Goal: Information Seeking & Learning: Learn about a topic

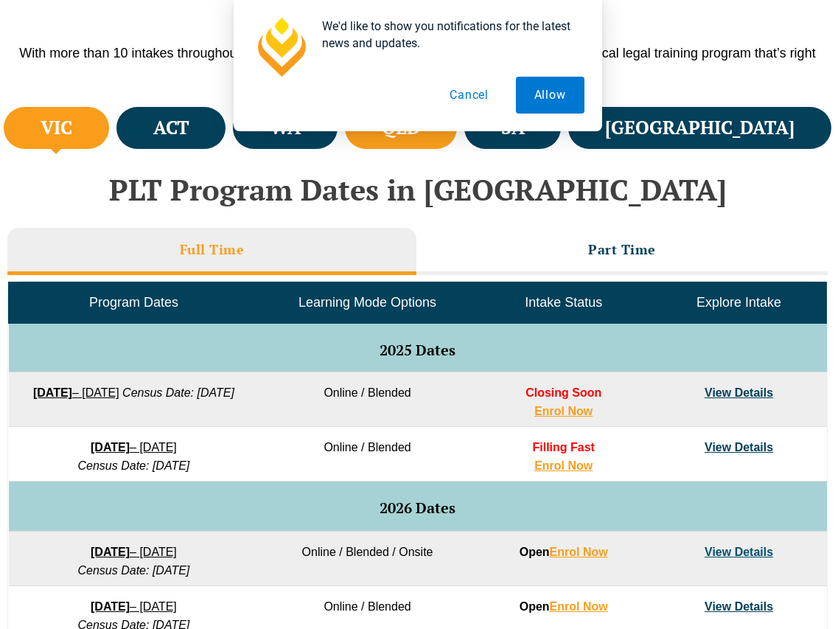
scroll to position [439, 0]
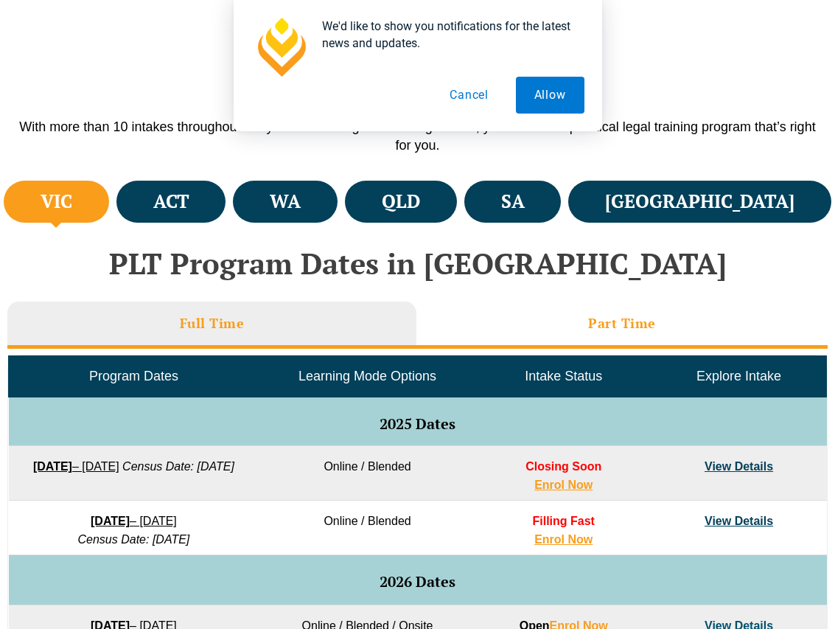
click at [553, 322] on li "Part Time" at bounding box center [623, 325] width 412 height 47
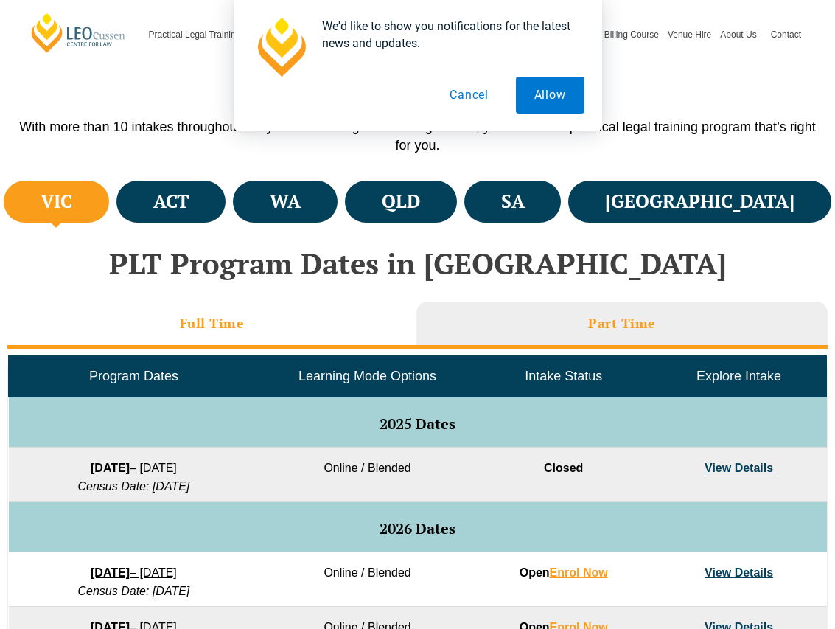
click at [299, 324] on li "Full Time" at bounding box center [211, 325] width 409 height 47
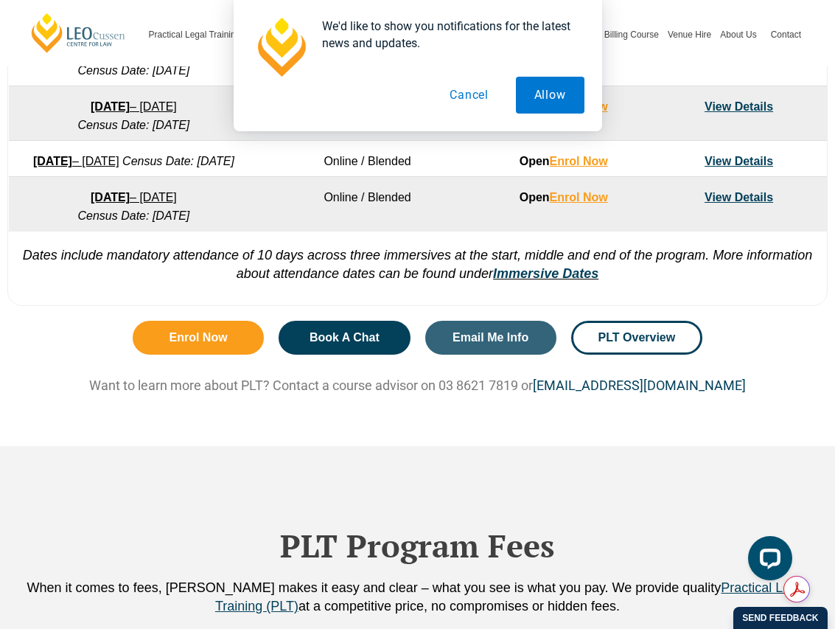
scroll to position [1029, 0]
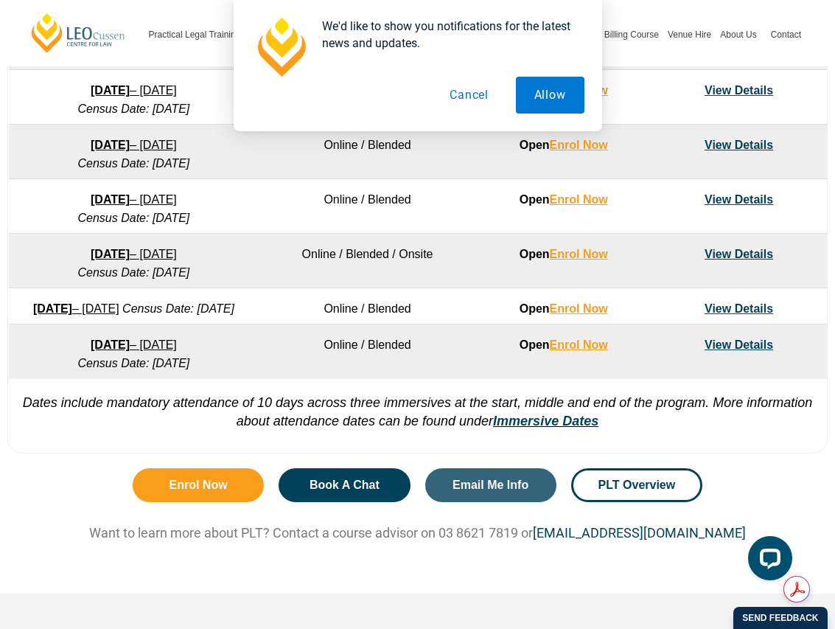
click at [474, 94] on button "Cancel" at bounding box center [469, 95] width 76 height 37
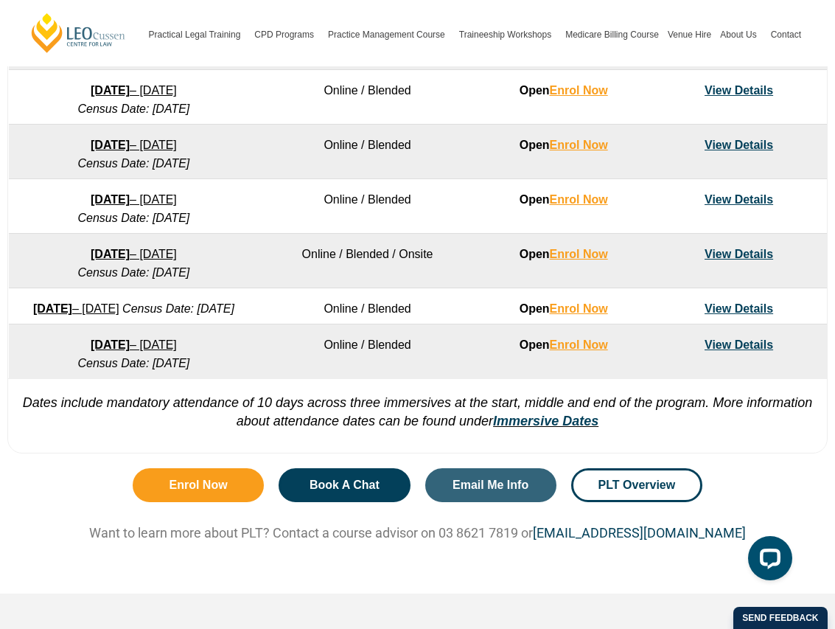
scroll to position [1398, 0]
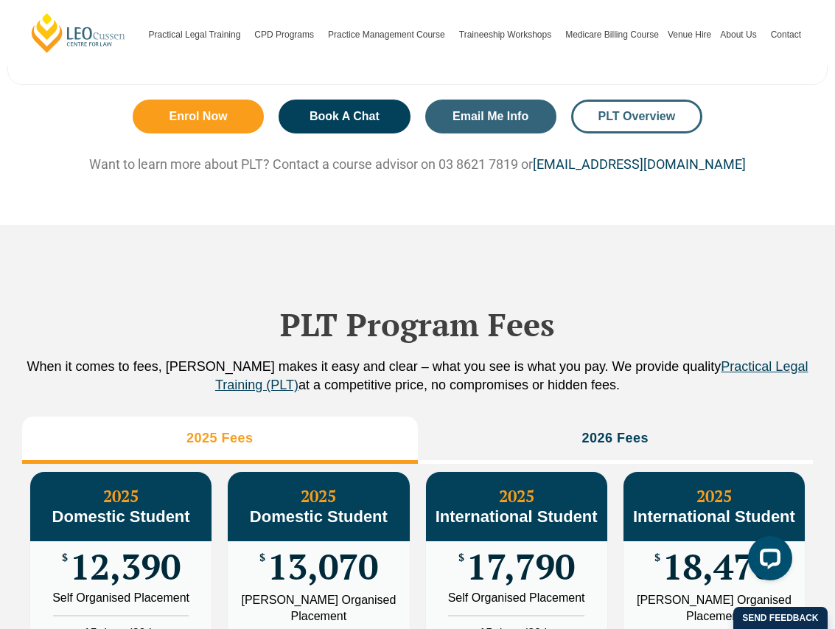
click at [623, 122] on span "PLT Overview" at bounding box center [637, 117] width 77 height 12
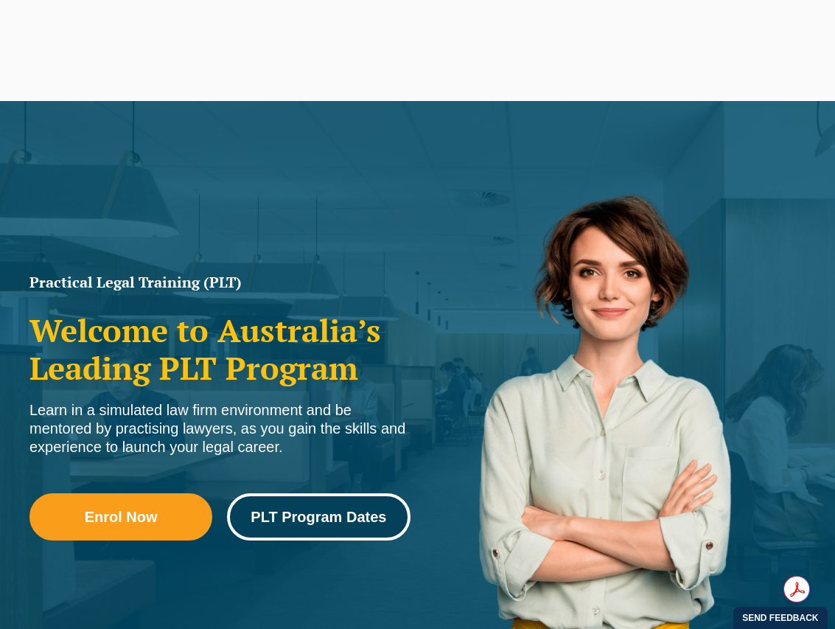
click at [353, 518] on span "PLT Program Dates" at bounding box center [319, 516] width 136 height 15
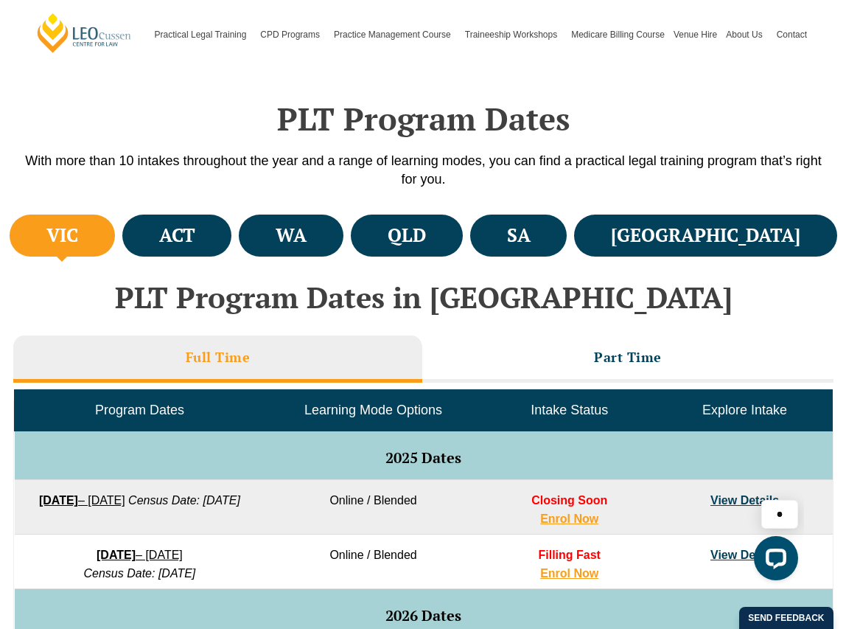
scroll to position [184, 0]
